Goal: Task Accomplishment & Management: Complete application form

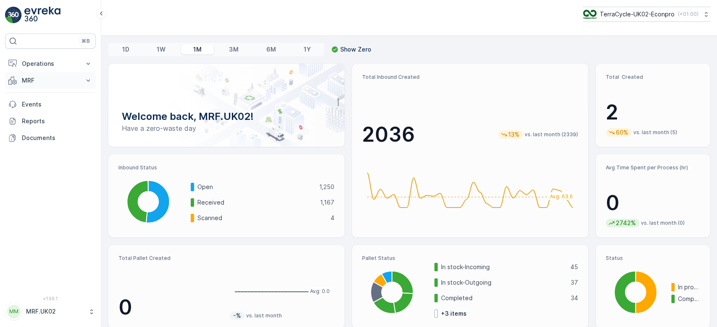
click at [71, 76] on p "MRF" at bounding box center [50, 80] width 57 height 8
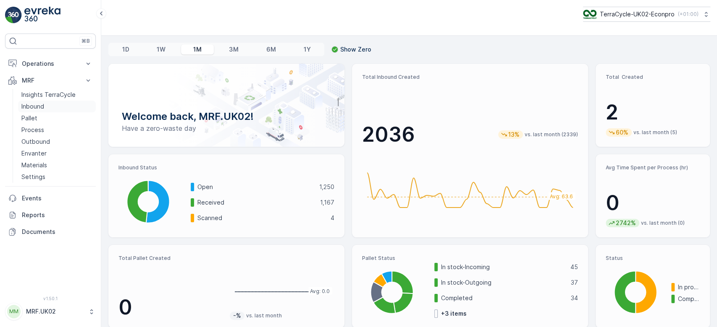
click at [50, 104] on link "Inbound" at bounding box center [57, 107] width 78 height 12
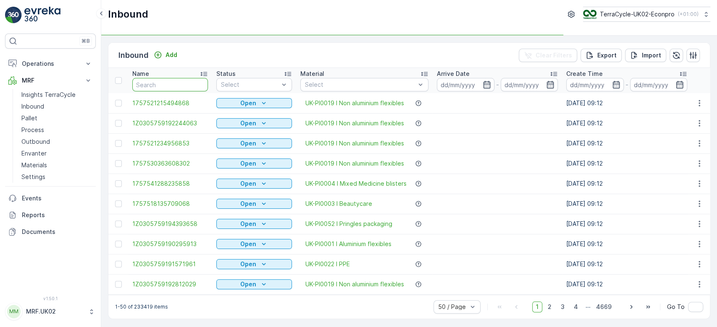
click at [157, 81] on input "text" at bounding box center [170, 84] width 76 height 13
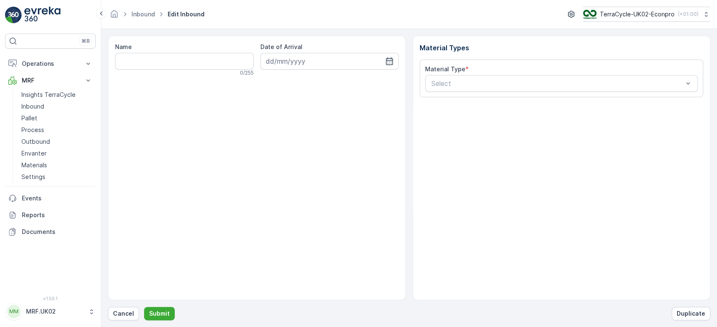
click at [175, 68] on div "Name 0 / 255" at bounding box center [184, 60] width 139 height 34
click at [133, 314] on button "Cancel" at bounding box center [123, 313] width 31 height 13
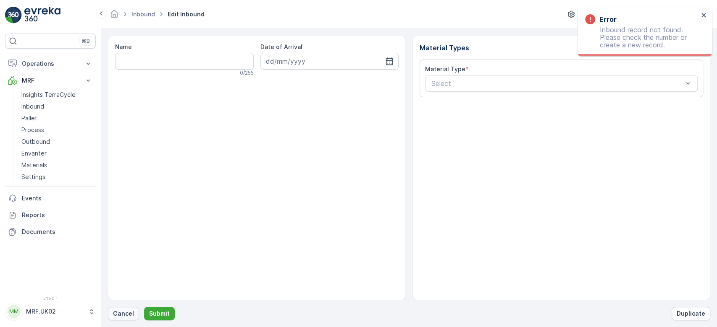
click at [122, 319] on button "Cancel" at bounding box center [123, 313] width 31 height 13
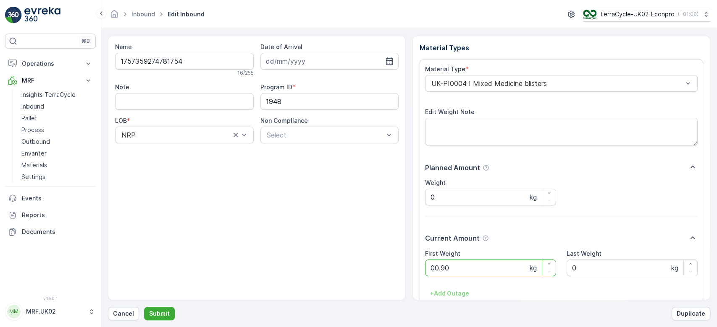
click at [144, 307] on button "Submit" at bounding box center [159, 313] width 31 height 13
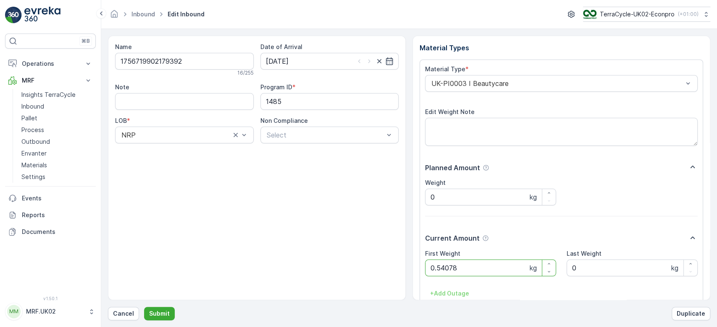
click at [144, 307] on button "Submit" at bounding box center [159, 313] width 31 height 13
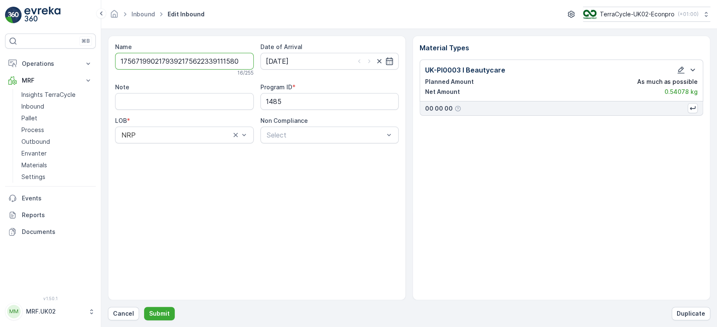
type input "17567199021793921756223391115805"
click at [144, 307] on button "Submit" at bounding box center [159, 313] width 31 height 13
click at [118, 316] on p "Cancel" at bounding box center [123, 314] width 21 height 8
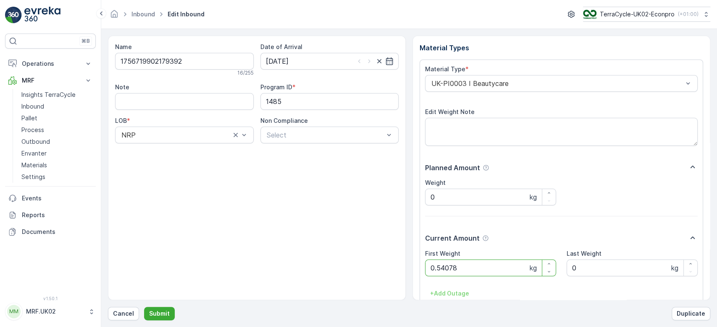
click at [144, 307] on button "Submit" at bounding box center [159, 313] width 31 height 13
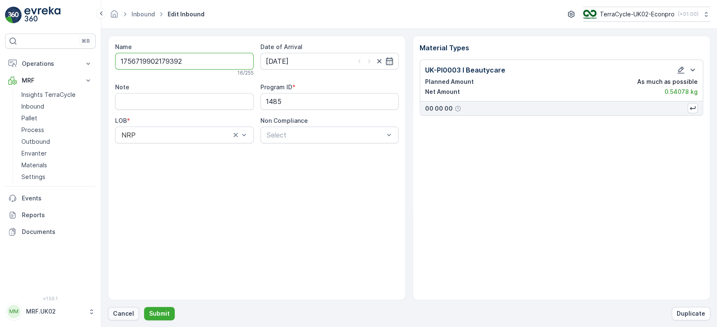
click at [124, 316] on p "Cancel" at bounding box center [123, 314] width 21 height 8
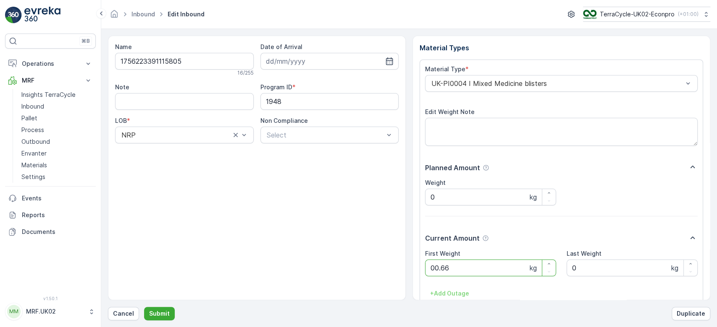
click at [144, 307] on button "Submit" at bounding box center [159, 313] width 31 height 13
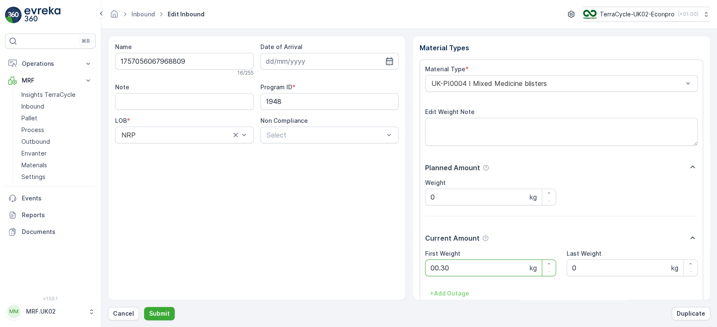
click at [144, 307] on button "Submit" at bounding box center [159, 313] width 31 height 13
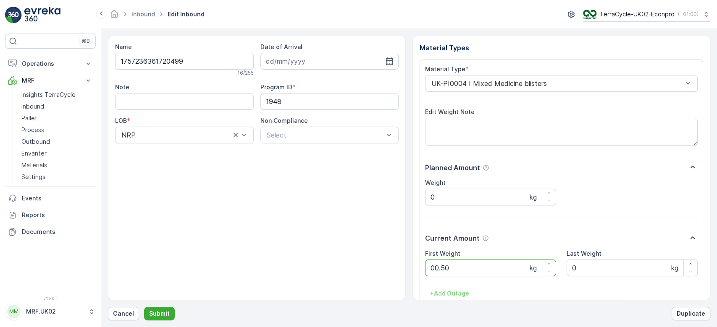
click at [144, 307] on button "Submit" at bounding box center [159, 313] width 31 height 13
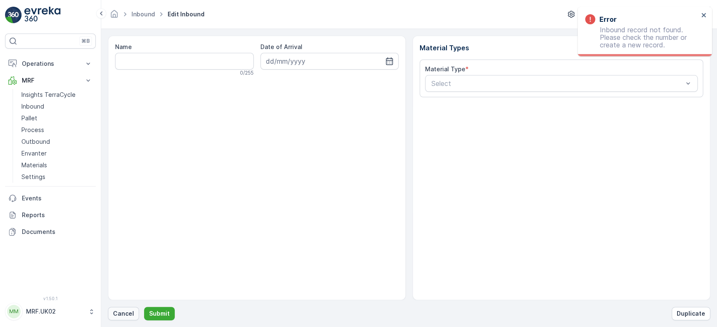
click at [128, 311] on p "Cancel" at bounding box center [123, 314] width 21 height 8
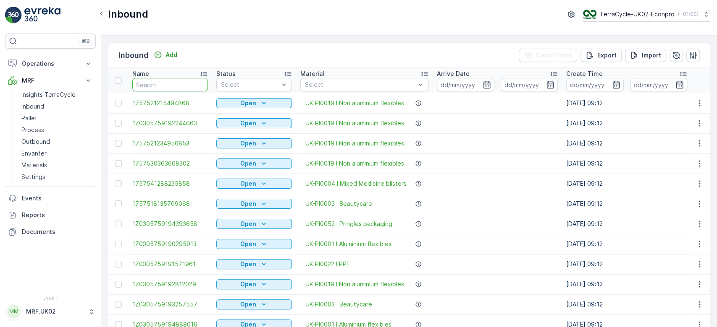
click at [172, 86] on input "text" at bounding box center [170, 84] width 76 height 13
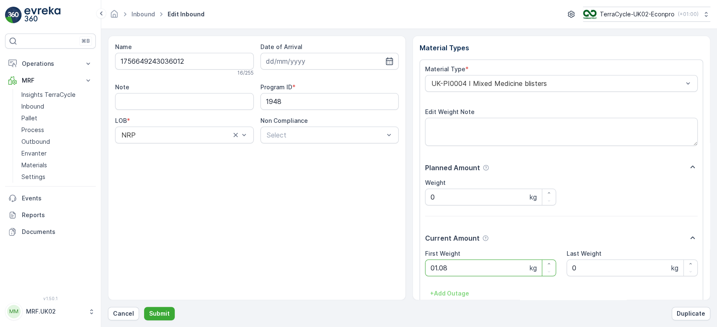
click at [144, 307] on button "Submit" at bounding box center [159, 313] width 31 height 13
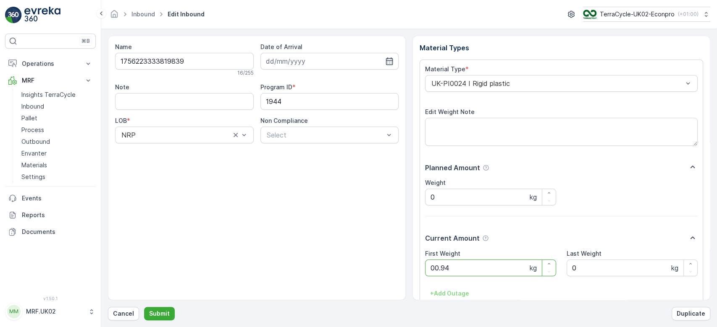
click at [144, 307] on button "Submit" at bounding box center [159, 313] width 31 height 13
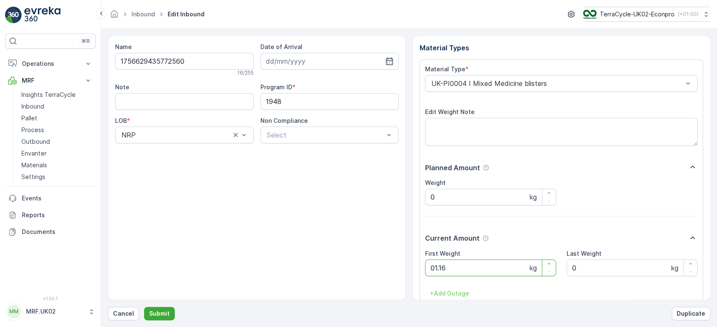
click at [144, 307] on button "Submit" at bounding box center [159, 313] width 31 height 13
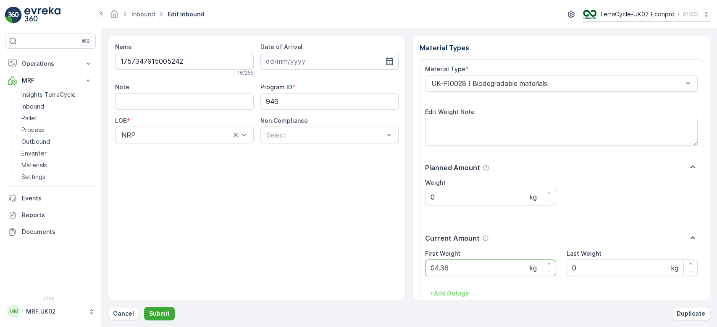
click at [144, 307] on button "Submit" at bounding box center [159, 313] width 31 height 13
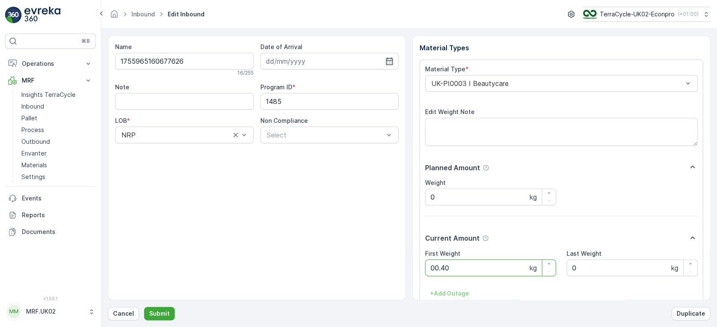
click at [144, 307] on button "Submit" at bounding box center [159, 313] width 31 height 13
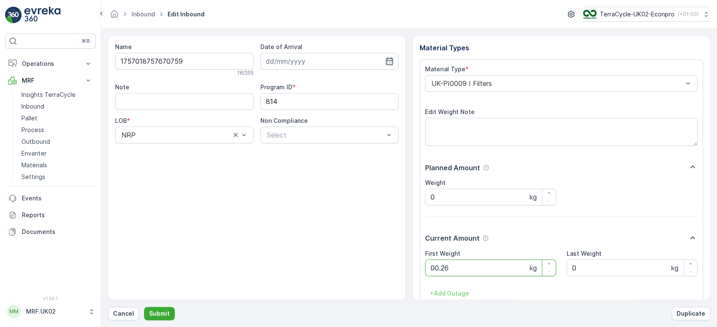
click at [144, 307] on button "Submit" at bounding box center [159, 313] width 31 height 13
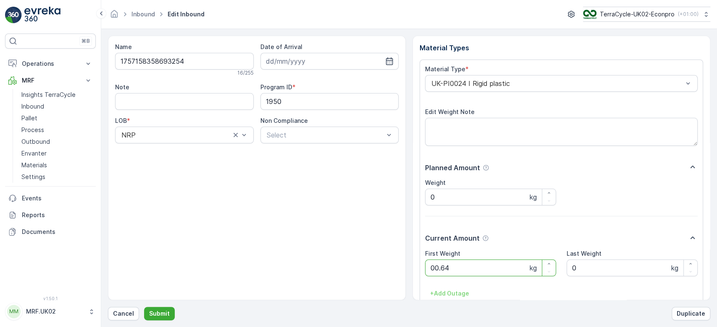
click at [144, 307] on button "Submit" at bounding box center [159, 313] width 31 height 13
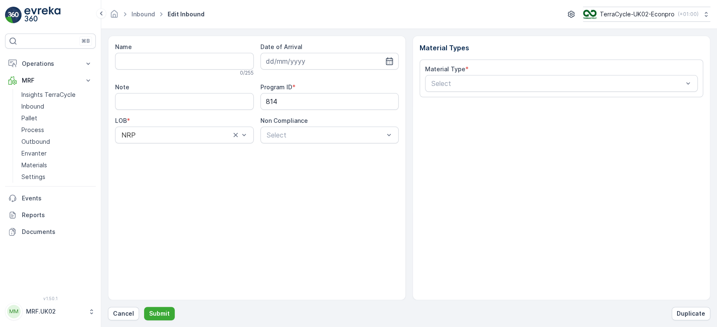
type input "1756575229353435"
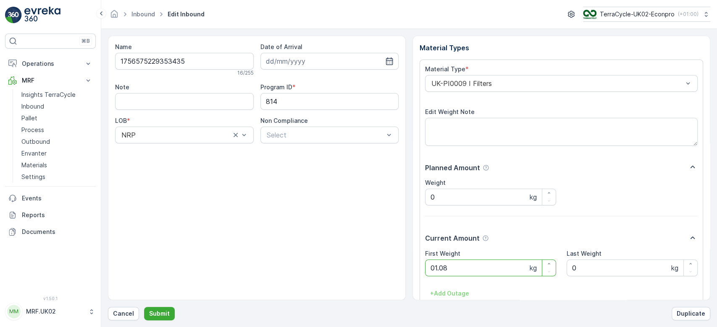
click at [144, 307] on button "Submit" at bounding box center [159, 313] width 31 height 13
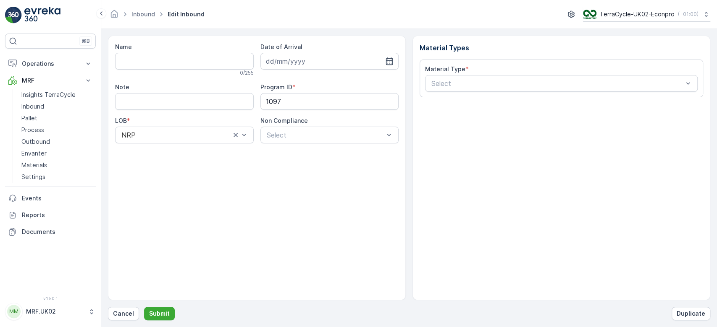
type input "1757169400975489"
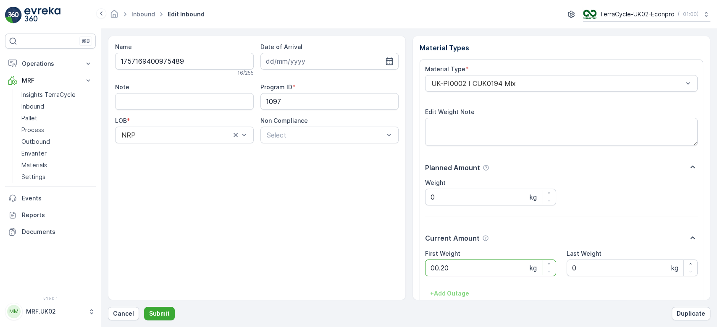
click at [144, 307] on button "Submit" at bounding box center [159, 313] width 31 height 13
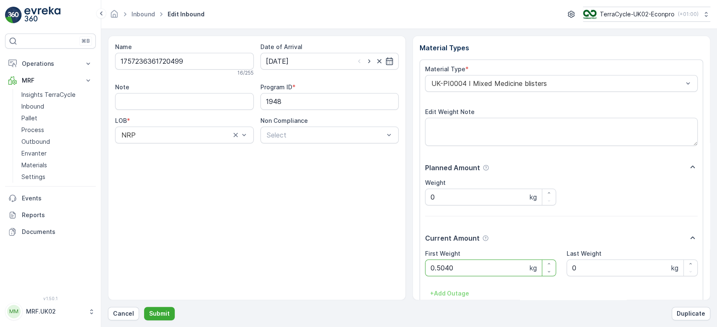
click at [144, 307] on button "Submit" at bounding box center [159, 313] width 31 height 13
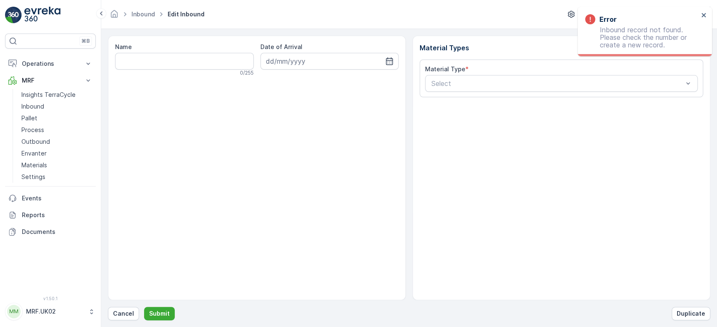
click at [172, 86] on div "Name 0 / 255 Date of Arrival" at bounding box center [257, 168] width 298 height 265
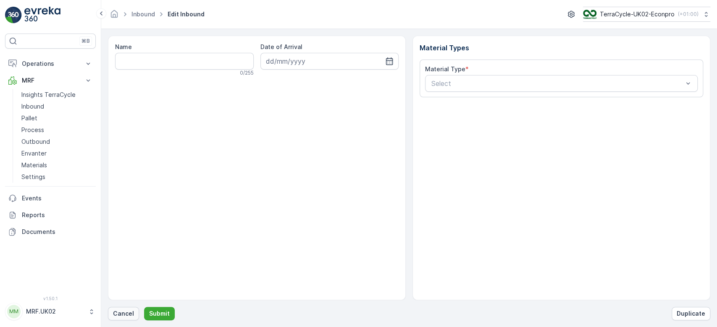
click at [126, 311] on p "Cancel" at bounding box center [123, 314] width 21 height 8
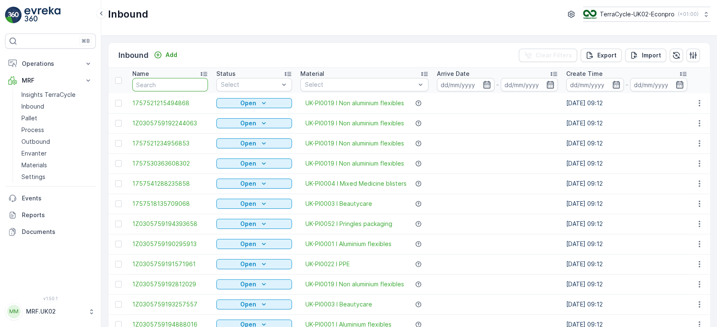
click at [157, 79] on input "text" at bounding box center [170, 84] width 76 height 13
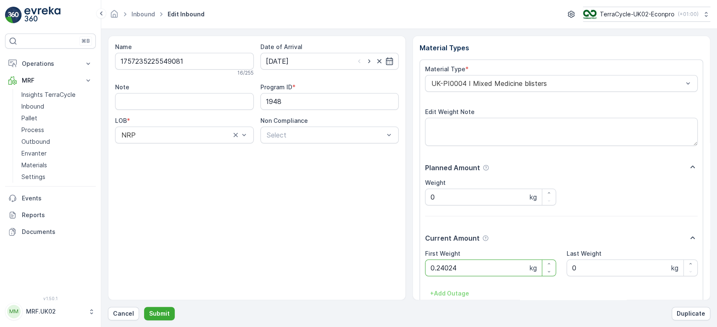
click at [144, 307] on button "Submit" at bounding box center [159, 313] width 31 height 13
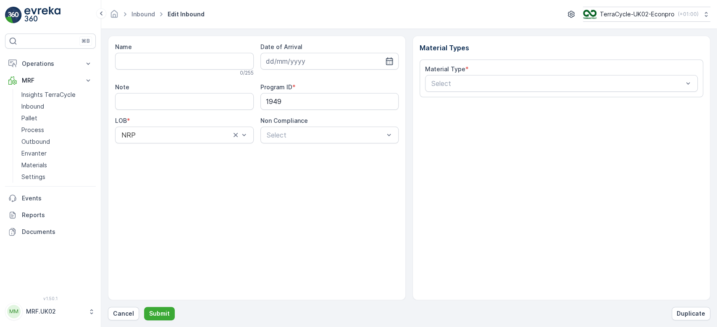
type input "1757274259379842"
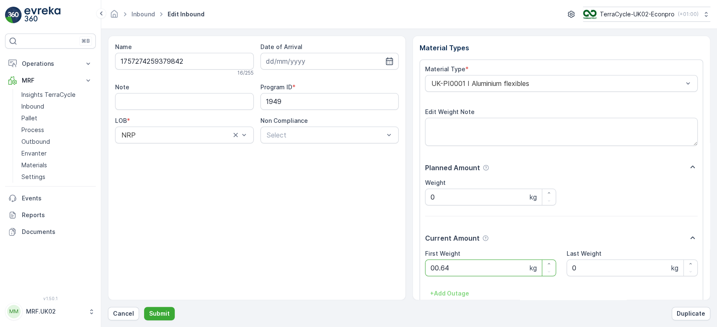
click at [144, 307] on button "Submit" at bounding box center [159, 313] width 31 height 13
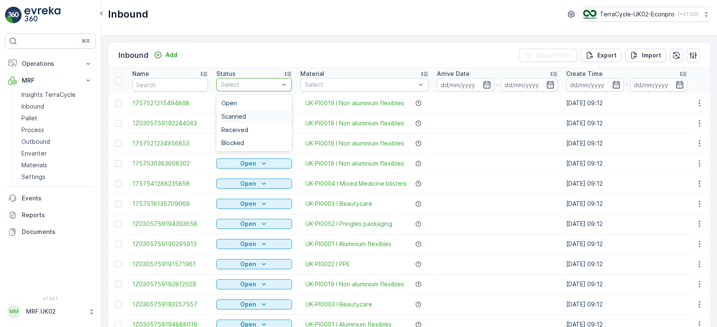
click at [237, 116] on span "Scanned" at bounding box center [233, 116] width 25 height 7
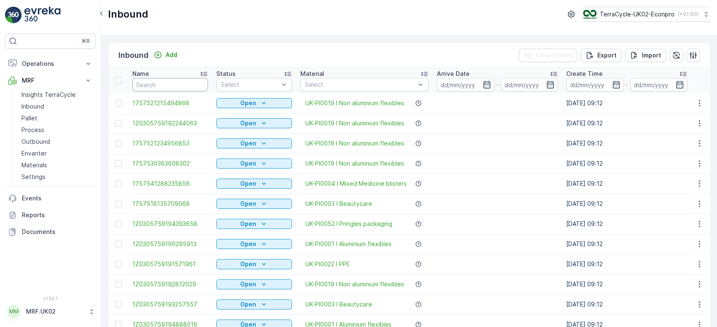
click at [144, 88] on input "text" at bounding box center [170, 84] width 76 height 13
click at [37, 120] on p "Pallet" at bounding box center [29, 118] width 16 height 8
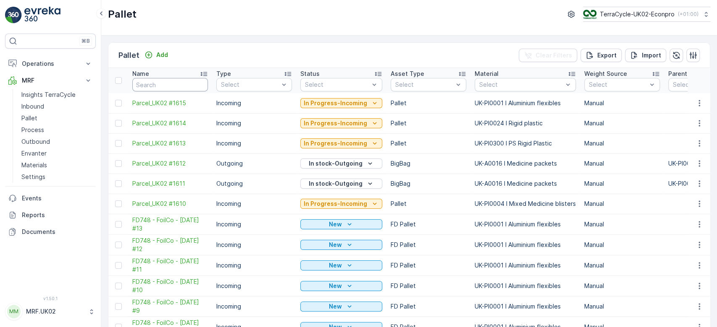
click at [149, 84] on input "text" at bounding box center [170, 84] width 76 height 13
type input "1509"
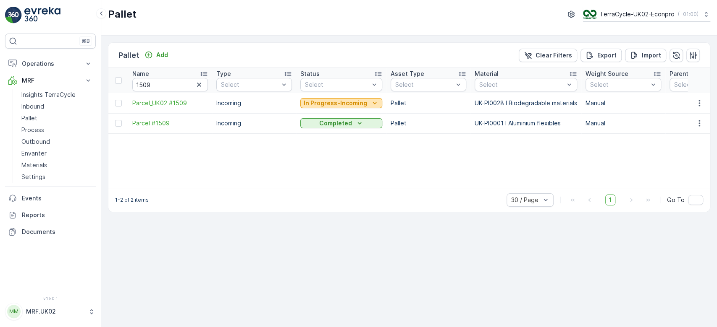
click at [327, 102] on p "In Progress-Incoming" at bounding box center [335, 103] width 63 height 8
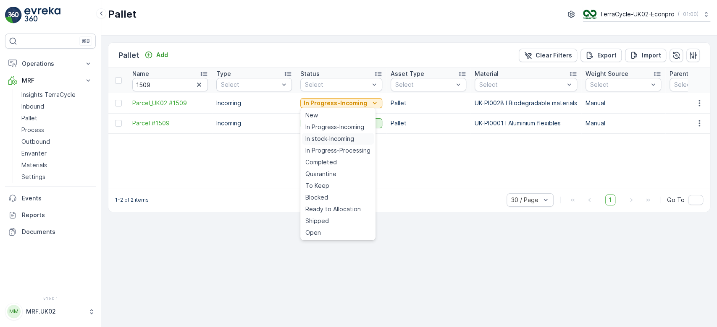
click at [336, 140] on span "In stock-Incoming" at bounding box center [329, 139] width 49 height 8
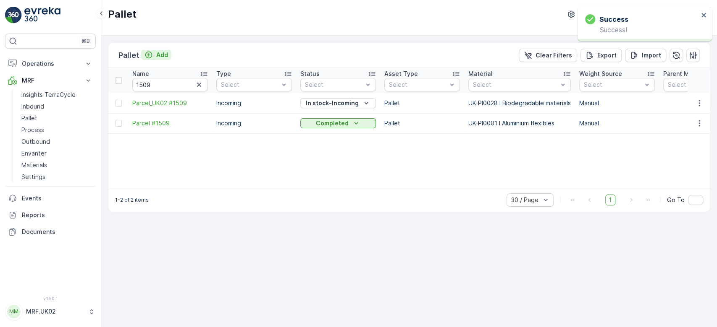
click at [159, 56] on p "Add" at bounding box center [162, 55] width 12 height 8
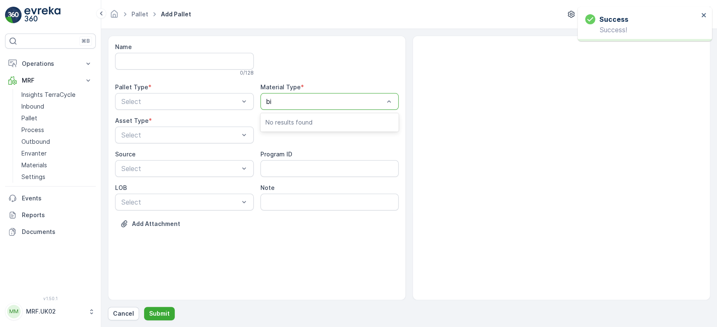
type input "bio"
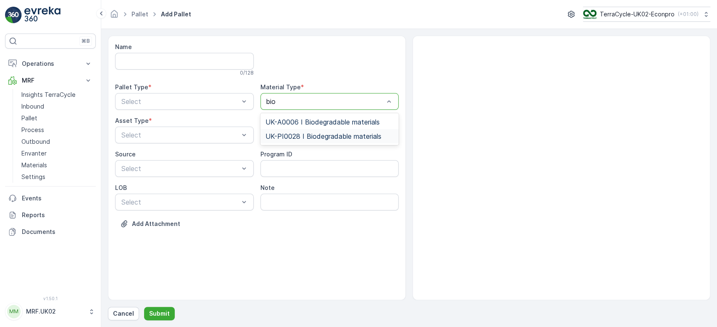
click at [335, 135] on span "UK-PI0028 I Biodegradable materials" at bounding box center [323, 137] width 116 height 8
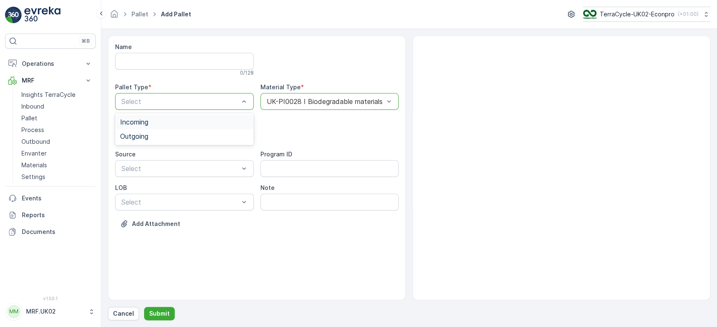
click at [160, 119] on div "Incoming" at bounding box center [184, 122] width 128 height 8
click at [135, 169] on span "Pallet" at bounding box center [129, 170] width 18 height 8
click at [159, 314] on p "Submit" at bounding box center [159, 314] width 21 height 8
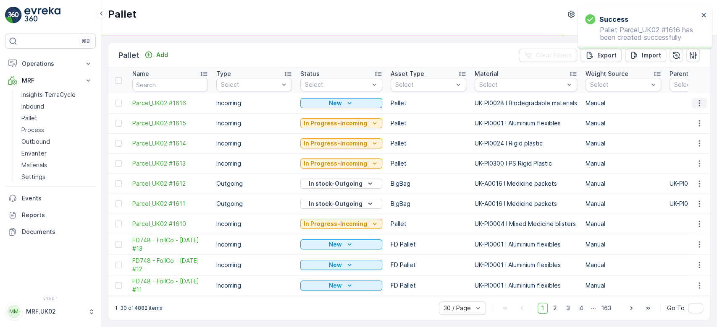
click at [699, 101] on icon "button" at bounding box center [699, 103] width 8 height 8
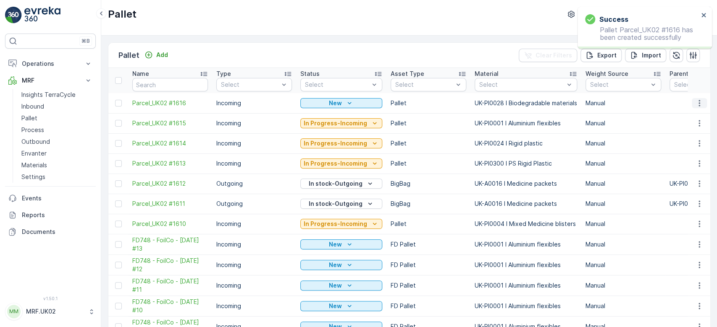
click at [698, 105] on icon "button" at bounding box center [698, 103] width 1 height 6
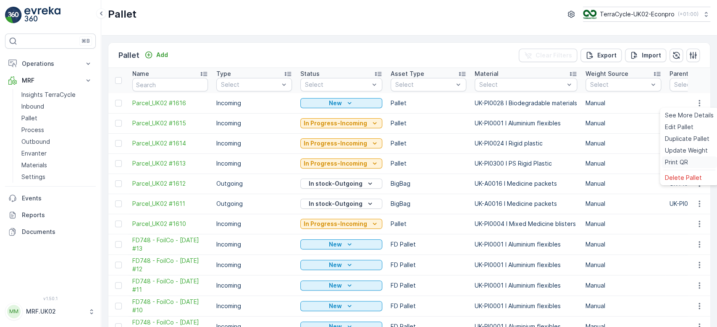
click at [690, 165] on div "Print QR" at bounding box center [688, 163] width 55 height 12
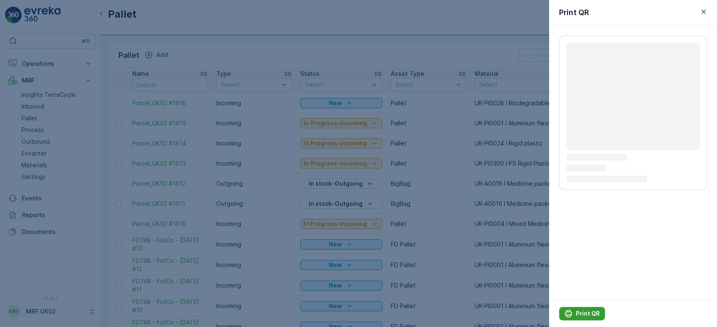
click at [583, 311] on p "Print QR" at bounding box center [588, 314] width 24 height 8
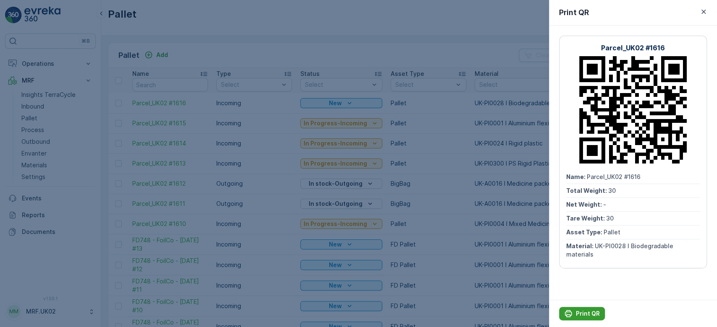
click at [581, 311] on p "Print QR" at bounding box center [588, 314] width 24 height 8
click at [37, 102] on div at bounding box center [358, 163] width 717 height 327
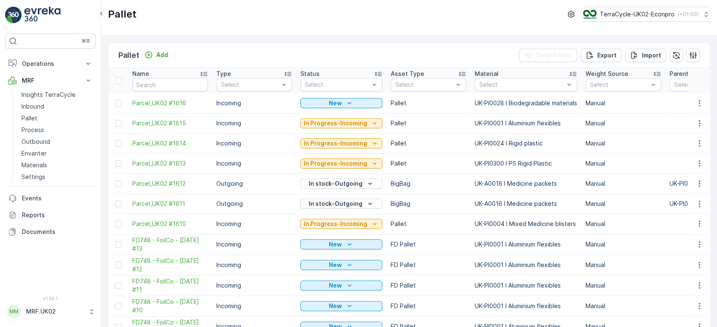
click at [37, 102] on p "Inbound" at bounding box center [32, 106] width 23 height 8
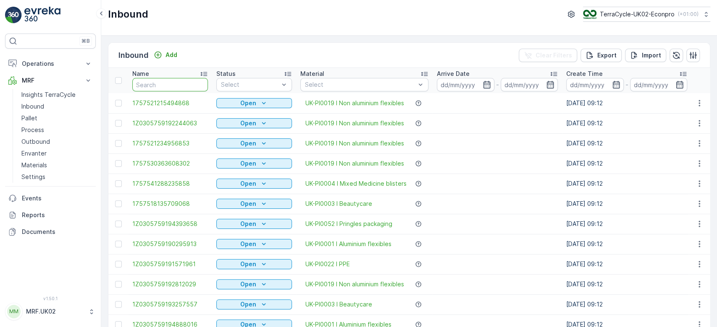
click at [145, 84] on input "text" at bounding box center [170, 84] width 76 height 13
click at [34, 117] on p "Pallet" at bounding box center [29, 118] width 16 height 8
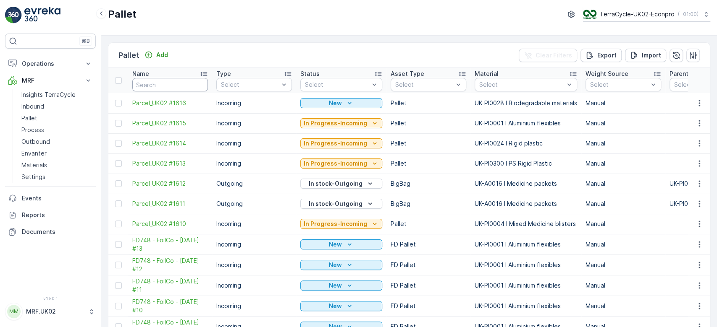
click at [149, 85] on input "text" at bounding box center [170, 84] width 76 height 13
type input "1592"
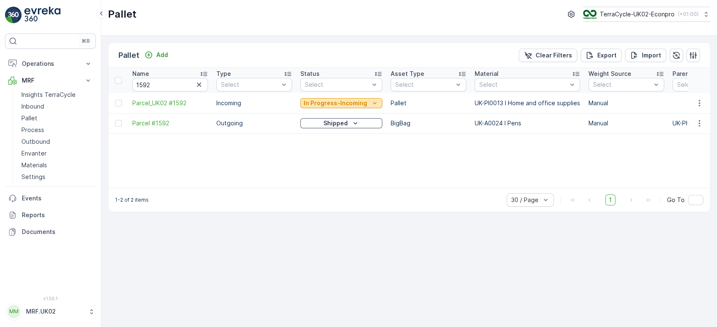
click at [332, 102] on p "In Progress-Incoming" at bounding box center [335, 103] width 63 height 8
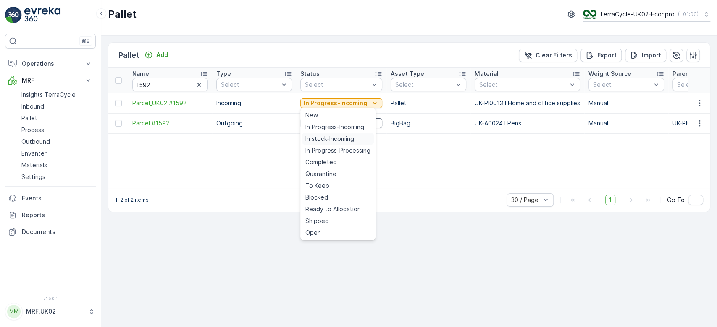
click at [336, 138] on span "In stock-Incoming" at bounding box center [329, 139] width 49 height 8
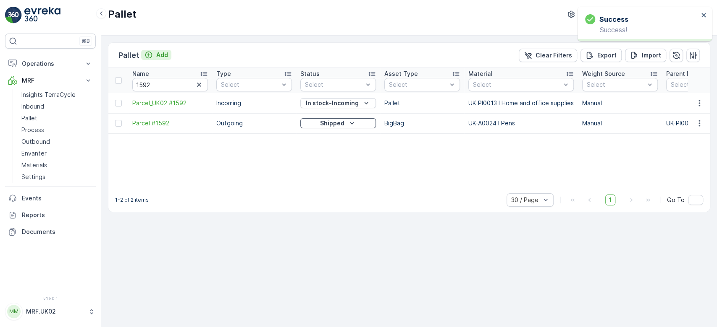
click at [157, 55] on p "Add" at bounding box center [162, 55] width 12 height 8
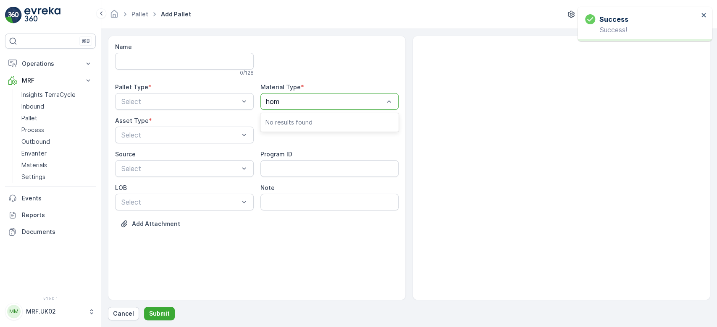
type input "home"
click at [331, 121] on span "UK-PI0013 I Home and office supplies" at bounding box center [325, 122] width 120 height 8
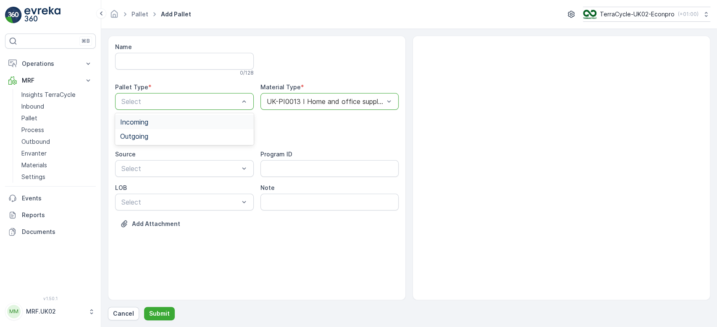
click at [201, 120] on div "Incoming" at bounding box center [184, 122] width 128 height 8
click at [148, 169] on div "Pallet" at bounding box center [184, 170] width 128 height 8
click at [160, 314] on p "Submit" at bounding box center [159, 314] width 21 height 8
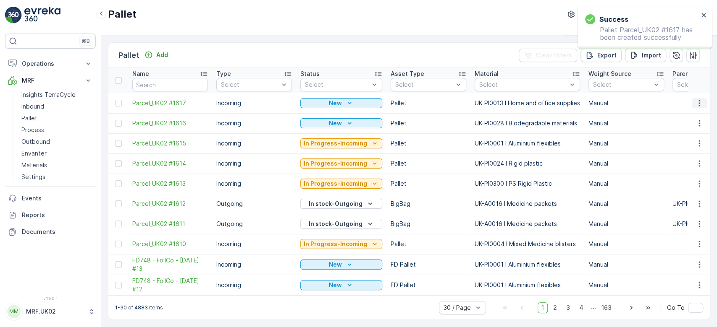
click at [699, 101] on icon "button" at bounding box center [699, 103] width 8 height 8
click at [688, 162] on div "Print QR" at bounding box center [688, 163] width 55 height 12
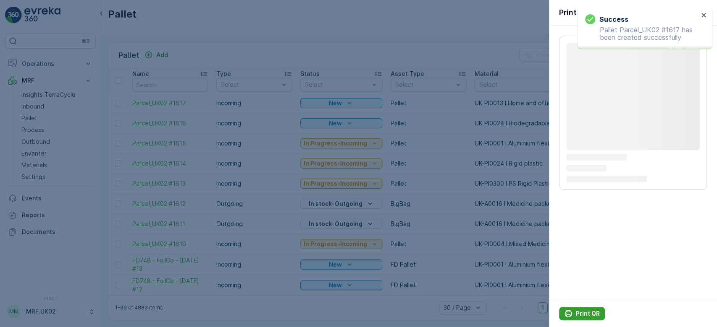
click at [591, 312] on p "Print QR" at bounding box center [588, 314] width 24 height 8
click at [580, 311] on p "Print QR" at bounding box center [588, 314] width 24 height 8
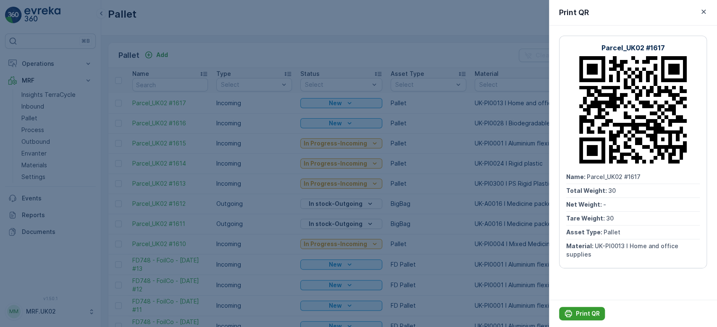
click at [579, 311] on p "Print QR" at bounding box center [588, 314] width 24 height 8
click at [40, 105] on div at bounding box center [358, 163] width 717 height 327
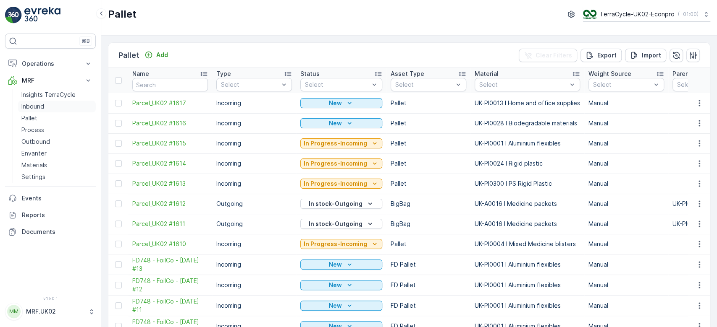
click at [40, 105] on p "Inbound" at bounding box center [32, 106] width 23 height 8
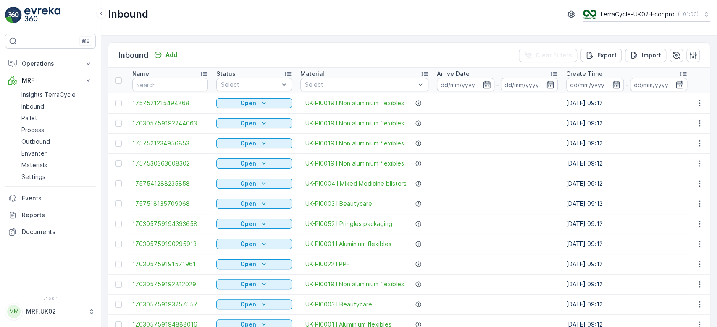
click at [140, 86] on input "text" at bounding box center [170, 84] width 76 height 13
